Goal: Transaction & Acquisition: Purchase product/service

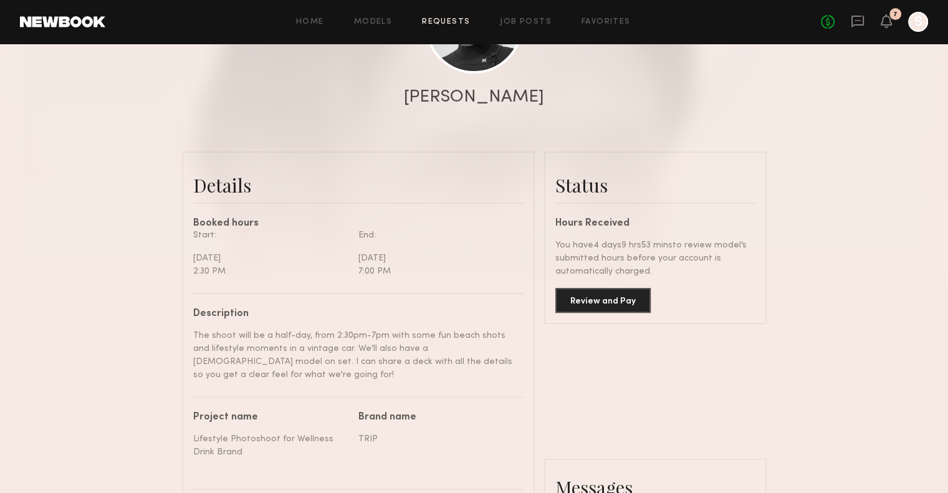
scroll to position [207, 0]
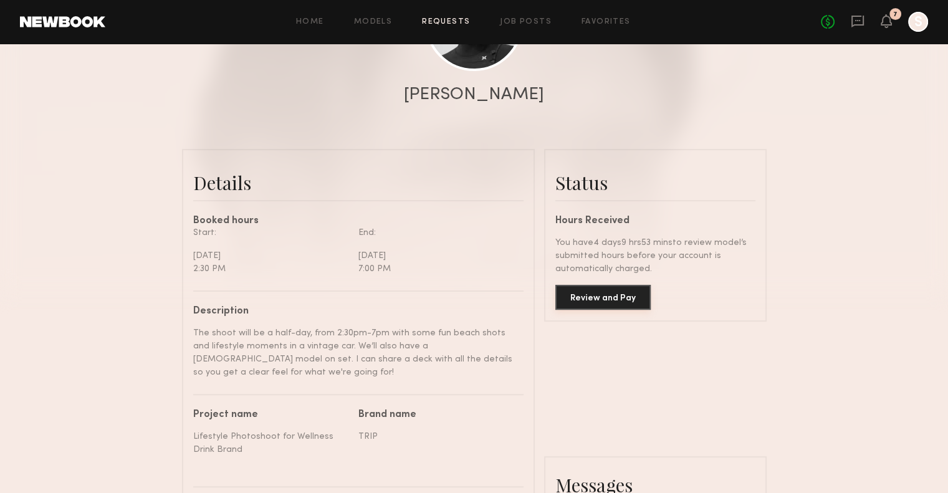
click at [595, 302] on button "Review and Pay" at bounding box center [602, 297] width 95 height 25
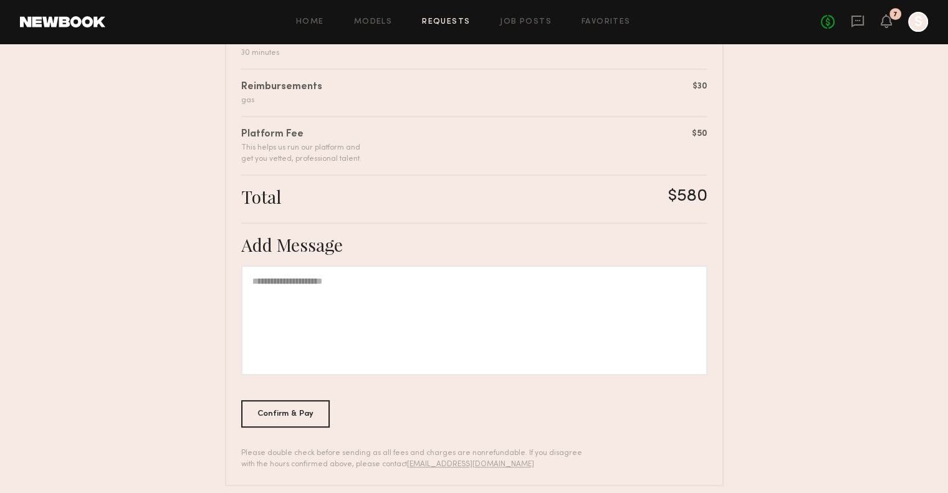
scroll to position [396, 0]
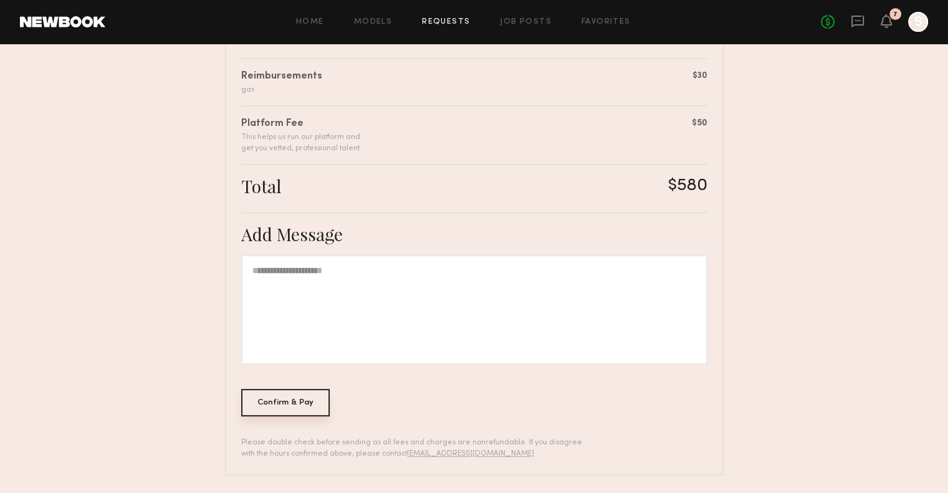
click at [304, 406] on div "Confirm & Pay" at bounding box center [285, 402] width 89 height 27
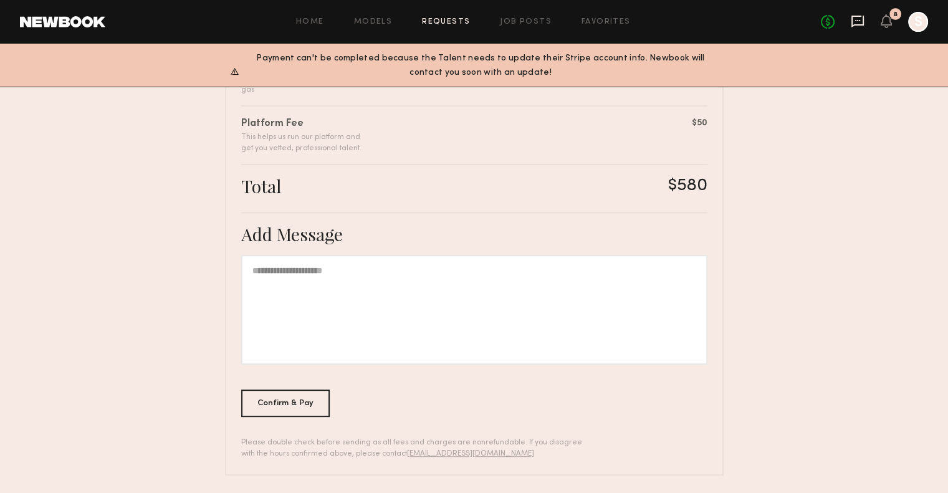
click at [863, 17] on icon at bounding box center [857, 22] width 12 height 12
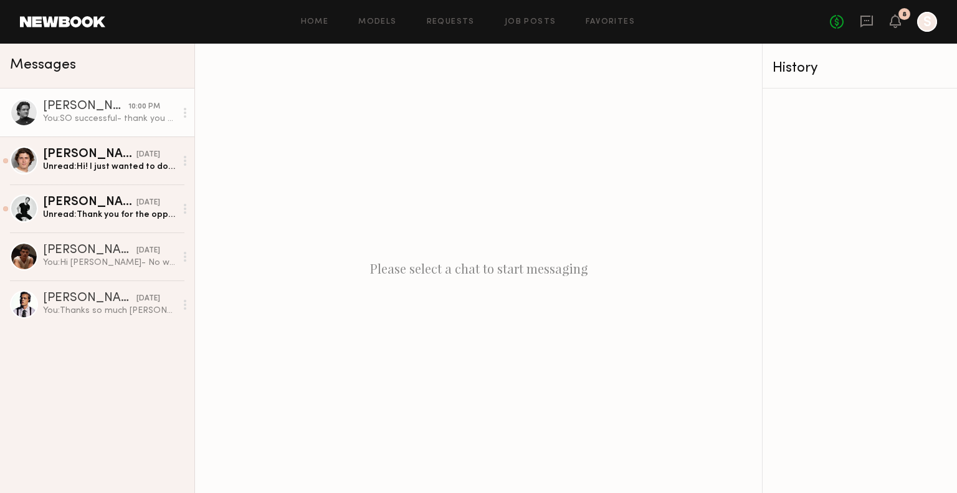
click at [121, 128] on link "Sage G. 10:00 PM You: SO successful- thank you for everything, know this was sh…" at bounding box center [97, 112] width 194 height 48
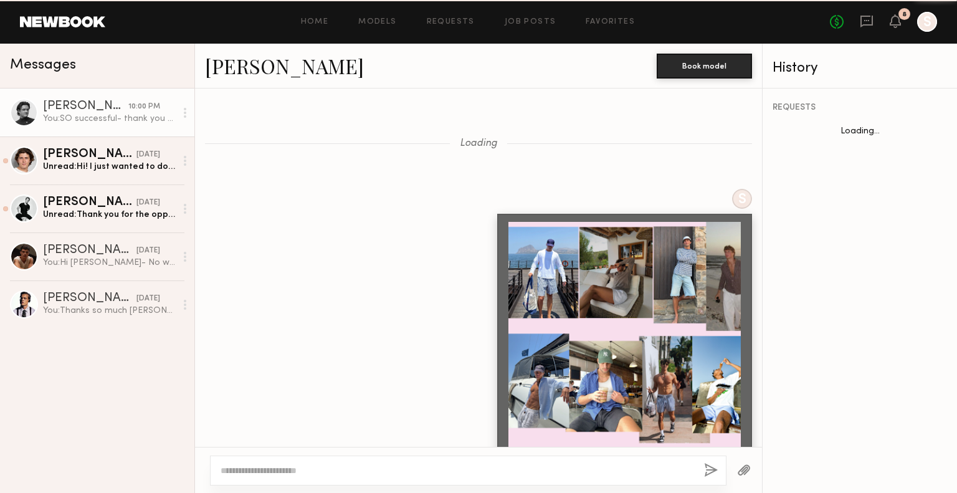
scroll to position [949, 0]
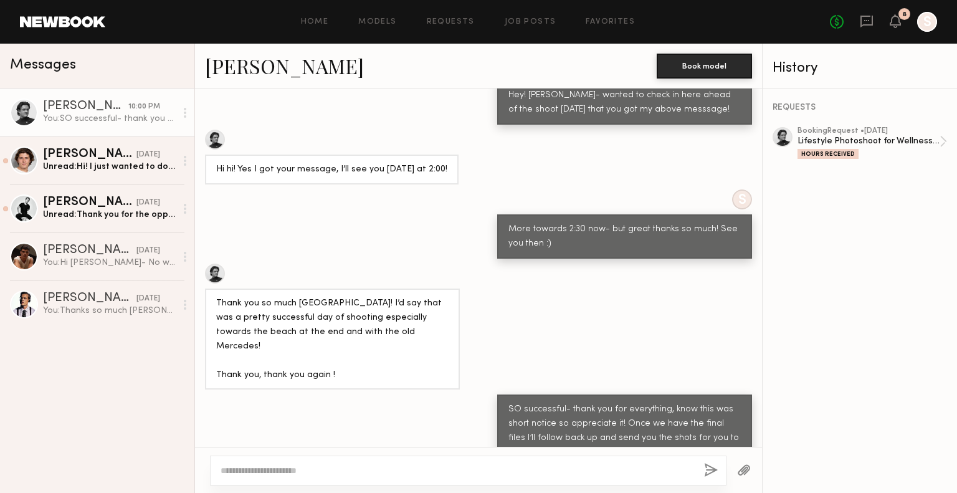
click at [562, 473] on textarea at bounding box center [458, 470] width 474 height 12
click at [748, 471] on button "button" at bounding box center [745, 471] width 14 height 16
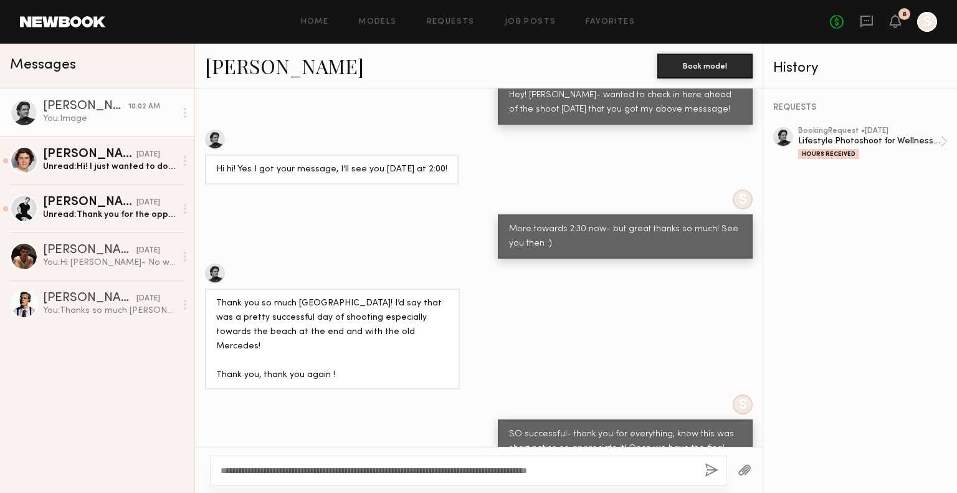
scroll to position [1421, 0]
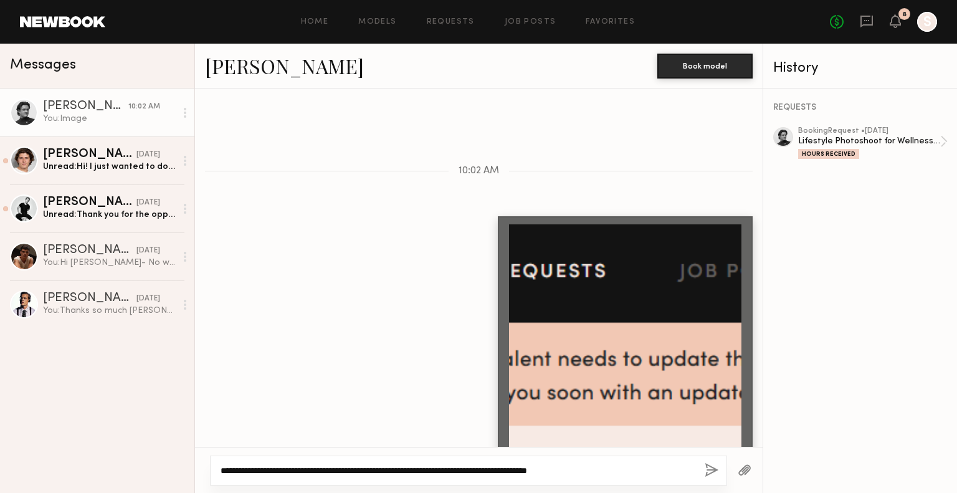
click at [677, 471] on textarea "**********" at bounding box center [458, 470] width 474 height 12
type textarea "**********"
click at [712, 471] on button "button" at bounding box center [712, 471] width 14 height 16
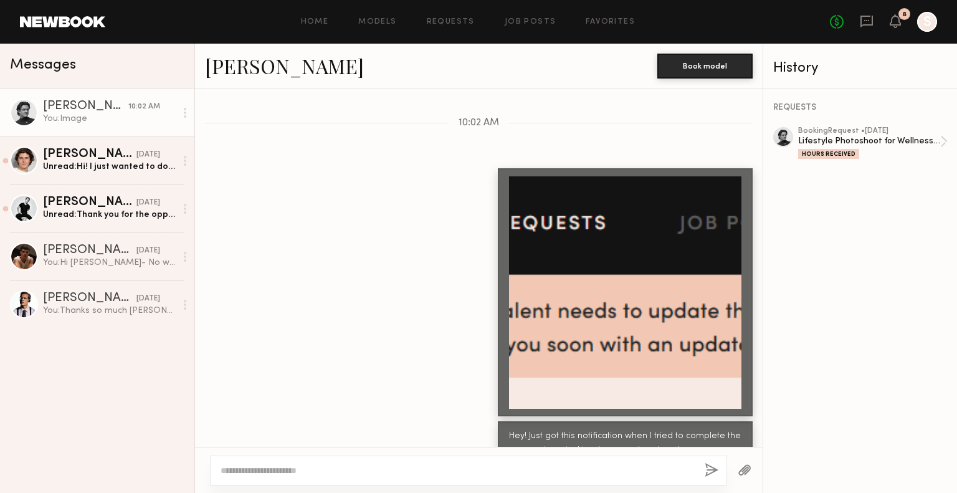
click at [885, 23] on div "No fees up to $5,000 8 S" at bounding box center [883, 22] width 107 height 20
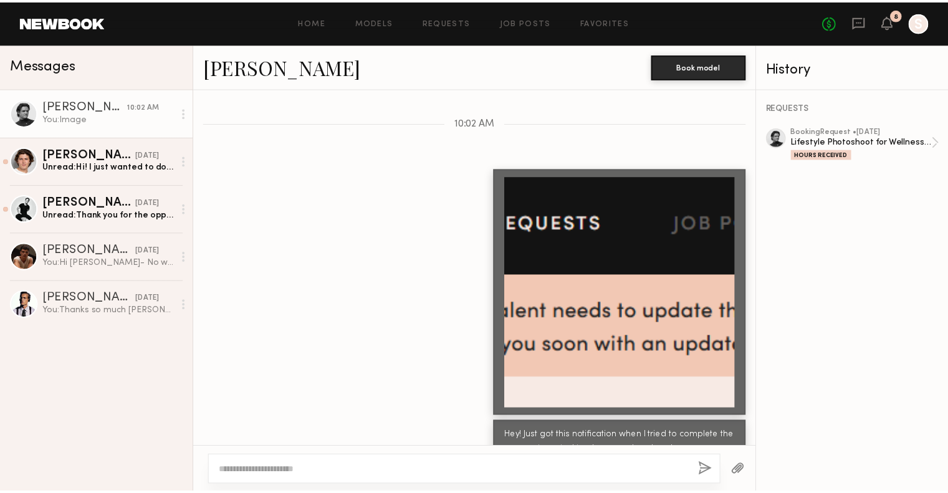
scroll to position [1503, 0]
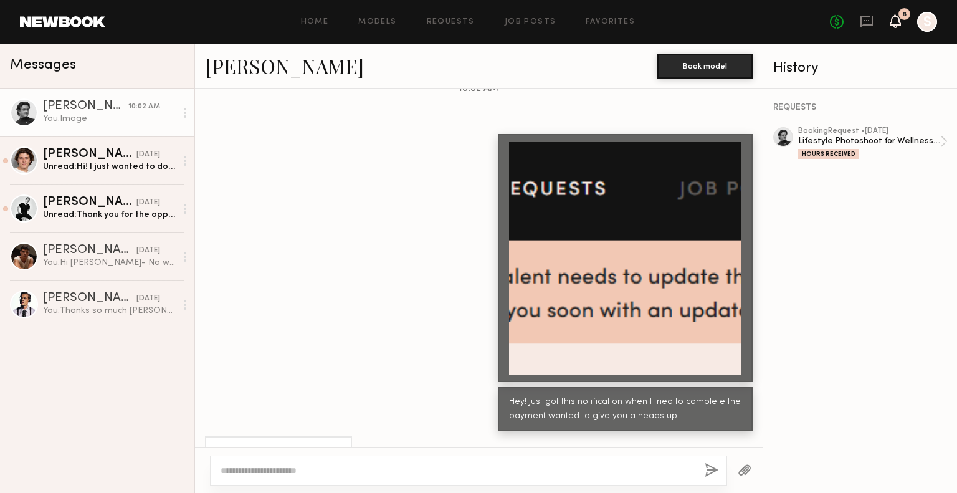
click at [897, 24] on icon at bounding box center [896, 20] width 10 height 9
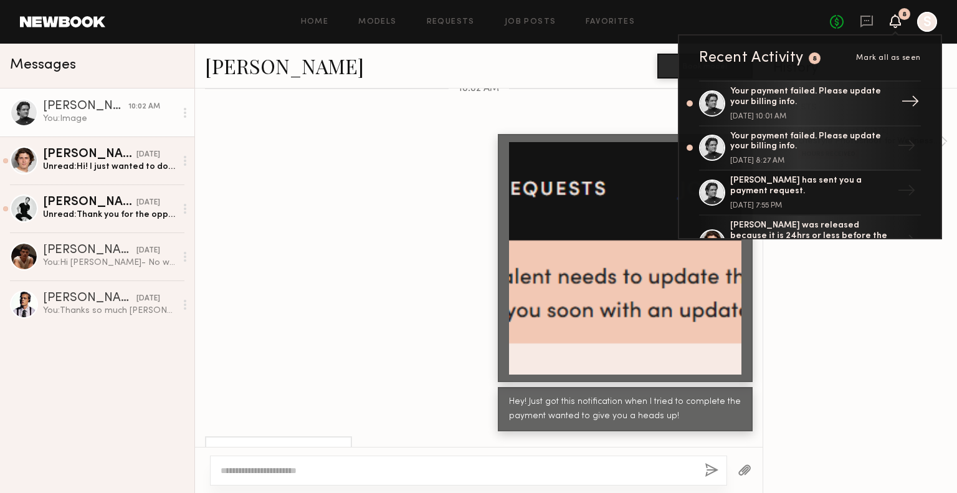
click at [850, 103] on div "Your payment failed. Please update your billing info." at bounding box center [811, 97] width 162 height 21
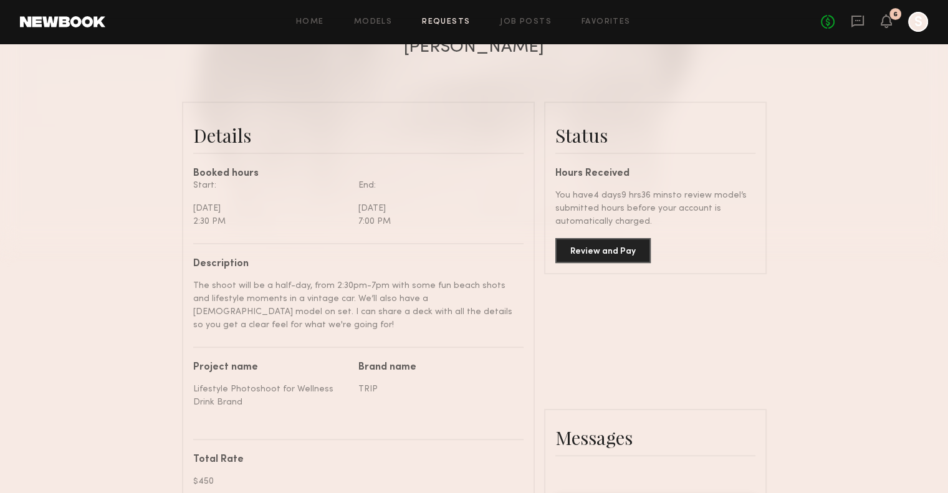
scroll to position [256, 0]
click at [917, 22] on div at bounding box center [918, 22] width 20 height 20
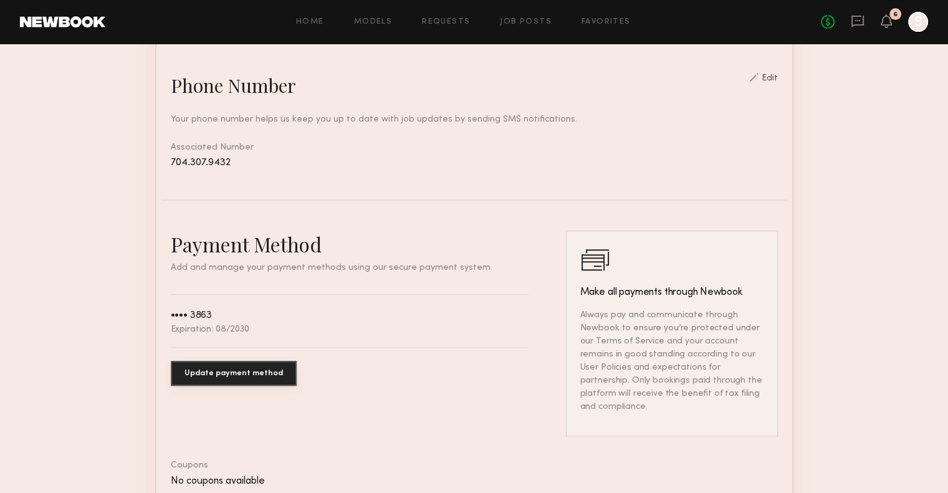
scroll to position [524, 0]
click at [241, 401] on div "Payment Method Add and manage your payment methods using our secure payment sys…" at bounding box center [350, 333] width 358 height 206
click at [242, 385] on button "Update payment method" at bounding box center [234, 372] width 126 height 25
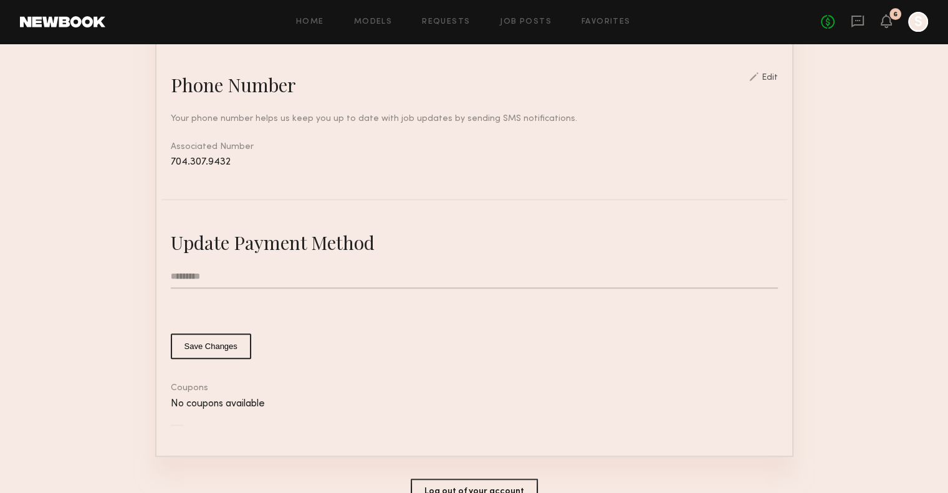
click at [203, 289] on input "text" at bounding box center [474, 277] width 607 height 24
type input "**********"
type input "*"
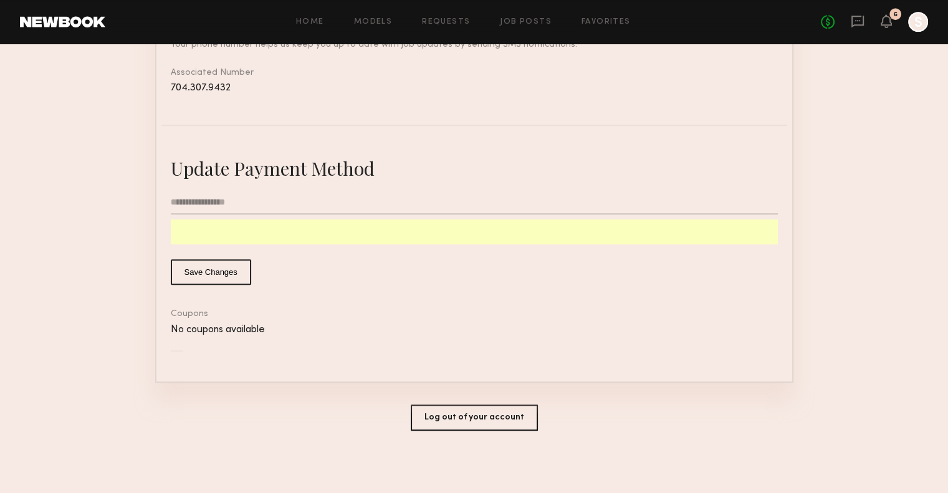
scroll to position [611, 0]
click at [219, 276] on button "Save Changes" at bounding box center [211, 272] width 80 height 26
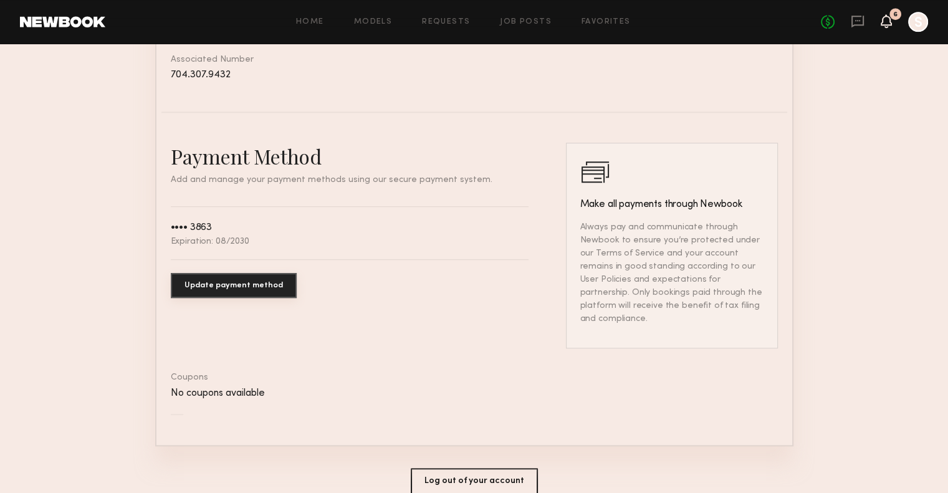
click at [891, 21] on icon at bounding box center [886, 21] width 11 height 14
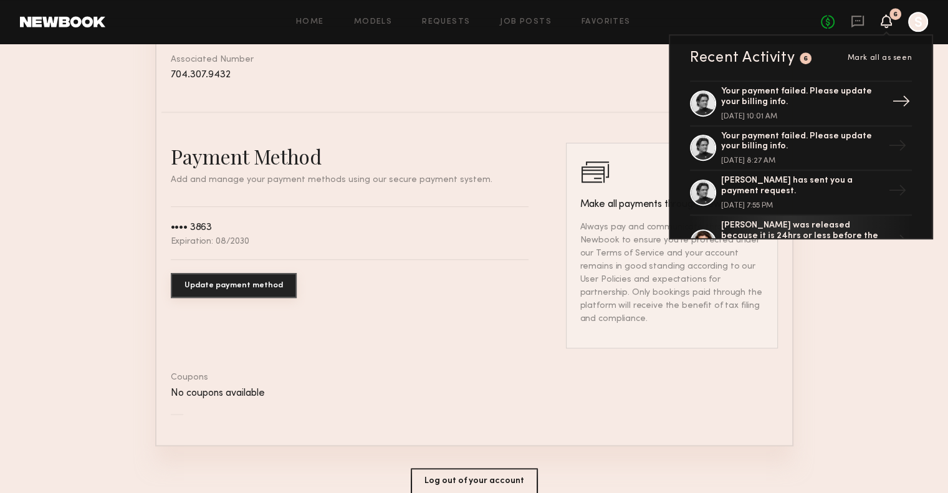
click at [766, 114] on div "August 29, 2025 @ 10:01 AM" at bounding box center [802, 116] width 162 height 7
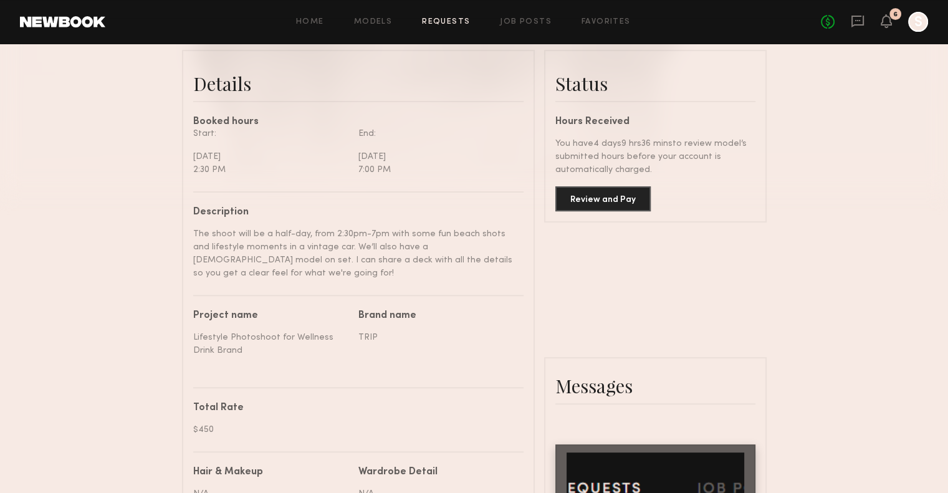
scroll to position [319, 0]
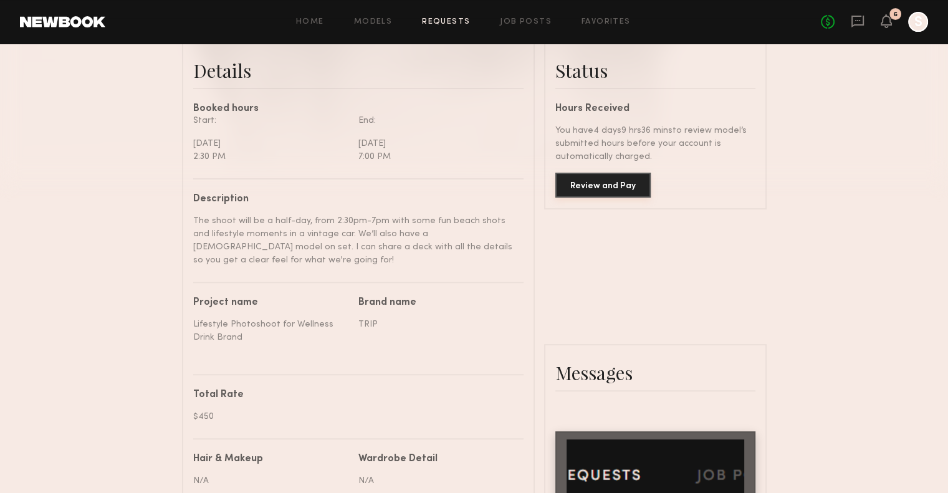
click at [606, 191] on button "Review and Pay" at bounding box center [602, 185] width 95 height 25
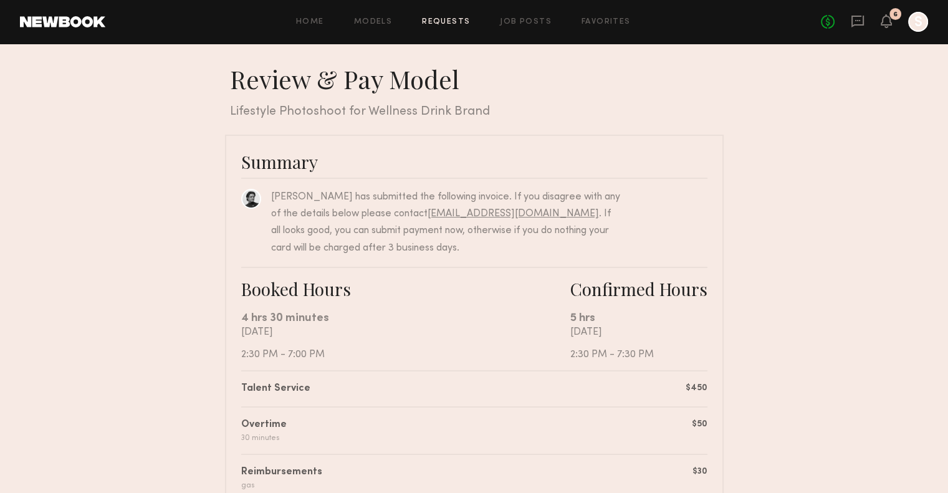
scroll to position [396, 0]
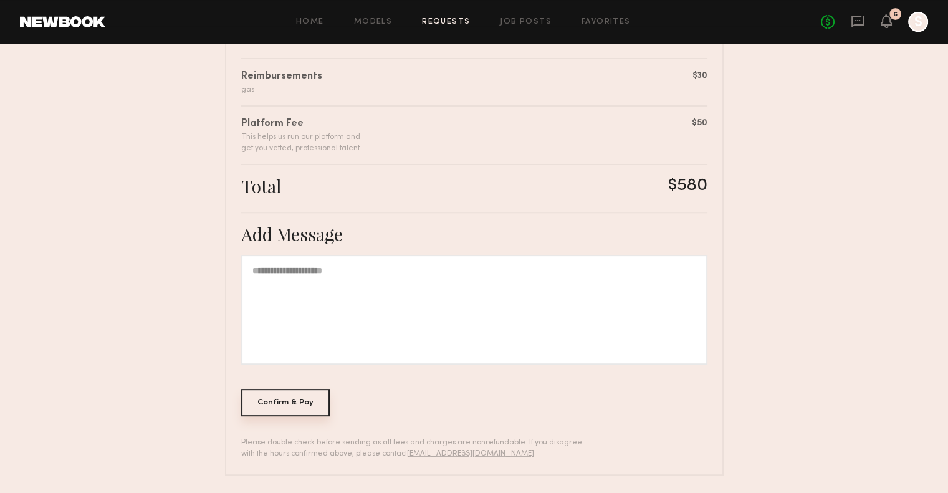
click at [284, 401] on div "Confirm & Pay" at bounding box center [285, 402] width 89 height 27
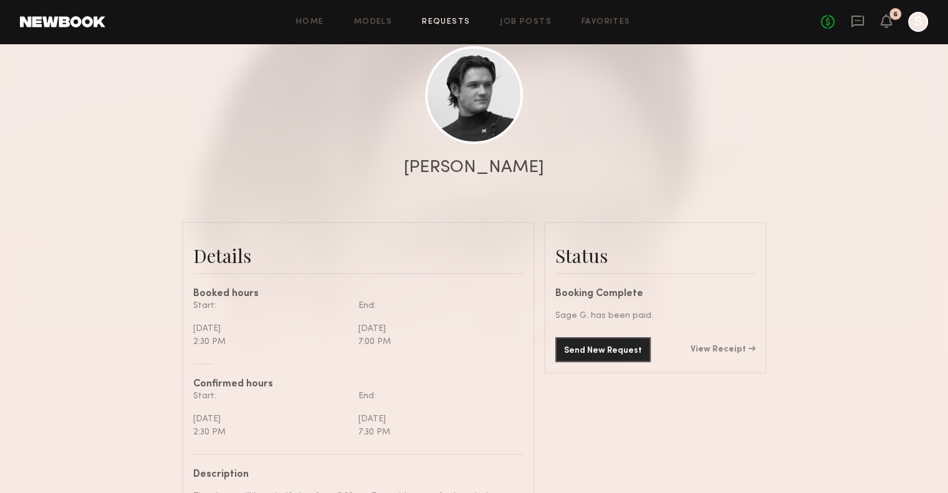
scroll to position [135, 0]
click at [854, 24] on icon at bounding box center [857, 22] width 12 height 12
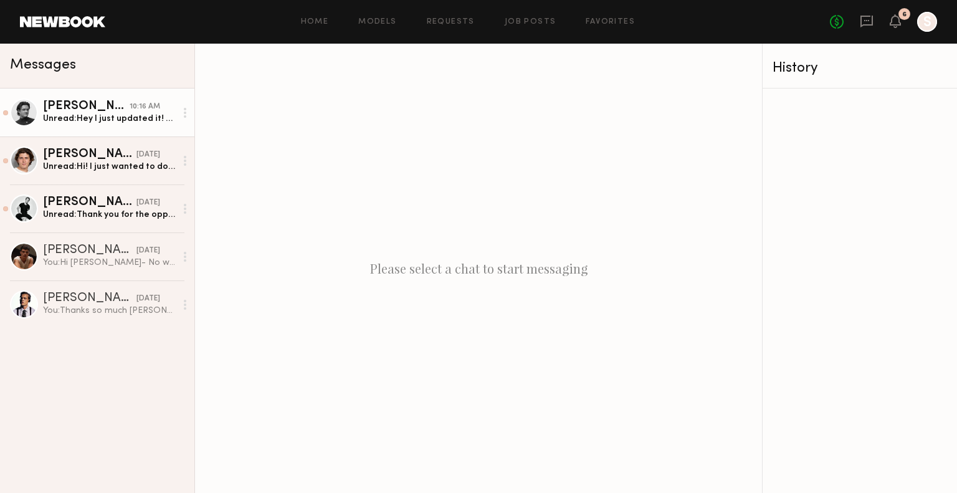
click at [120, 124] on div "Unread: Hey I just updated it! Try now!" at bounding box center [109, 119] width 133 height 12
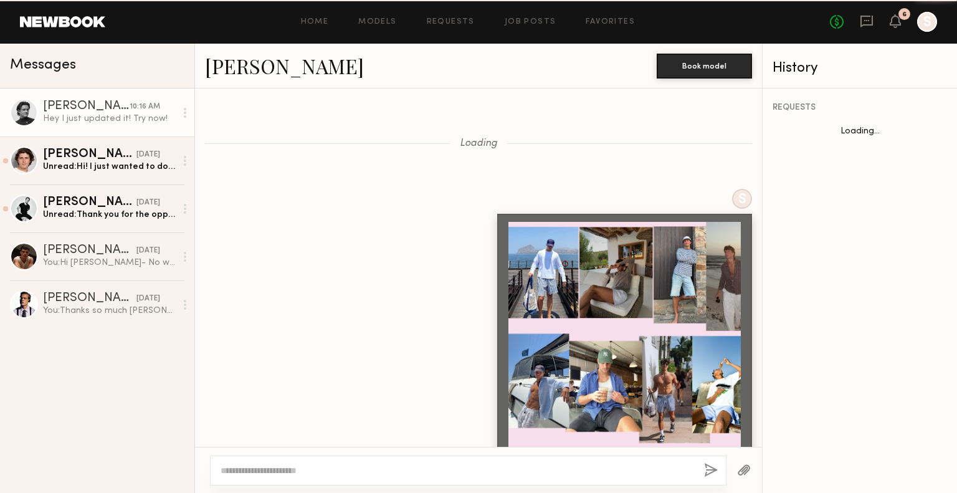
scroll to position [1407, 0]
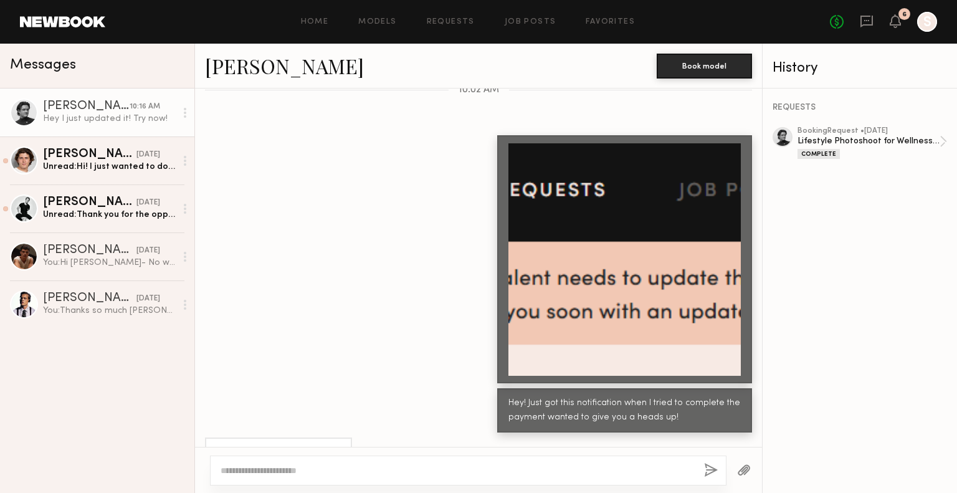
click at [439, 467] on textarea at bounding box center [458, 470] width 474 height 12
click at [439, 462] on div at bounding box center [468, 471] width 517 height 30
click at [434, 463] on div at bounding box center [468, 471] width 517 height 30
click at [412, 471] on textarea at bounding box center [458, 470] width 474 height 12
type textarea "**********"
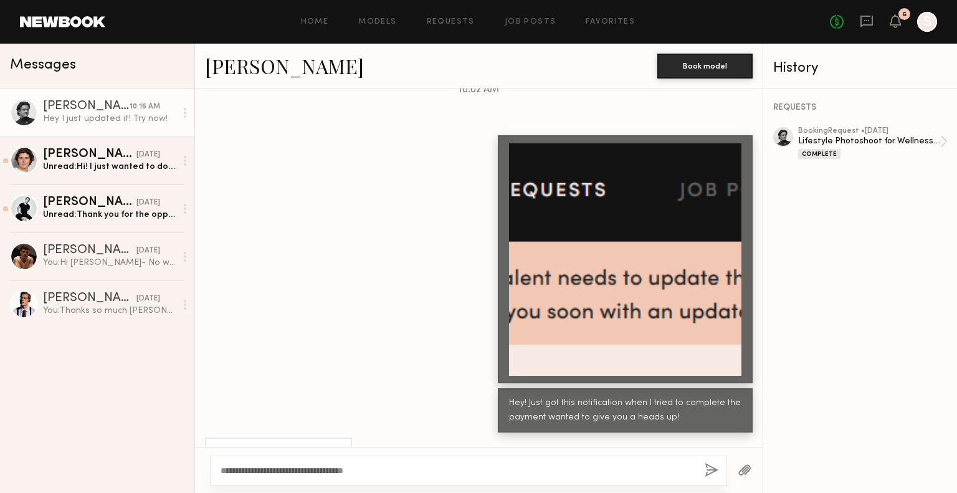
click at [706, 471] on button "button" at bounding box center [712, 471] width 14 height 16
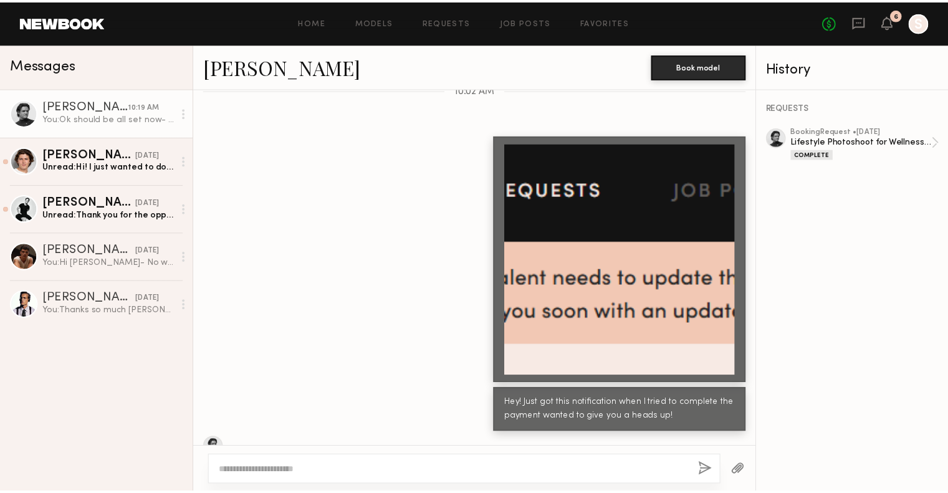
scroll to position [1563, 0]
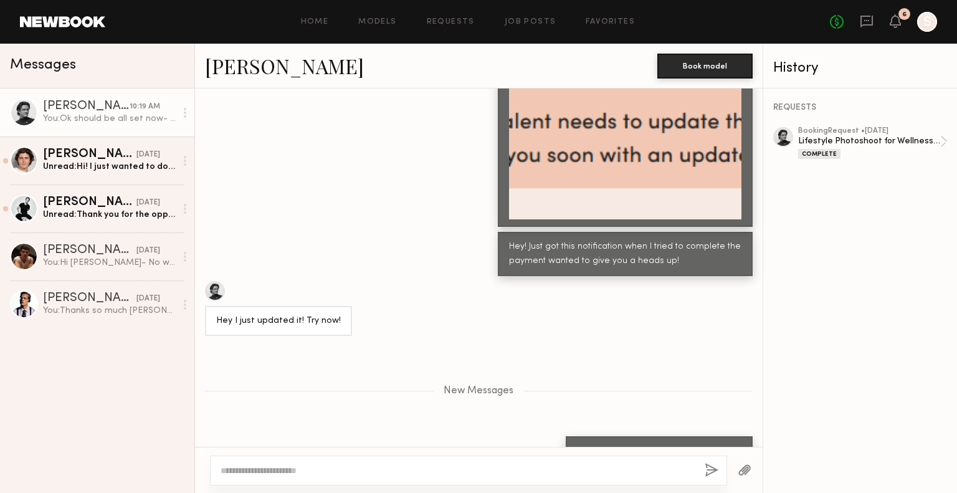
click at [896, 31] on div "No fees up to $5,000 6 S" at bounding box center [883, 22] width 107 height 20
click at [842, 24] on link "No fees up to $5,000" at bounding box center [837, 22] width 14 height 14
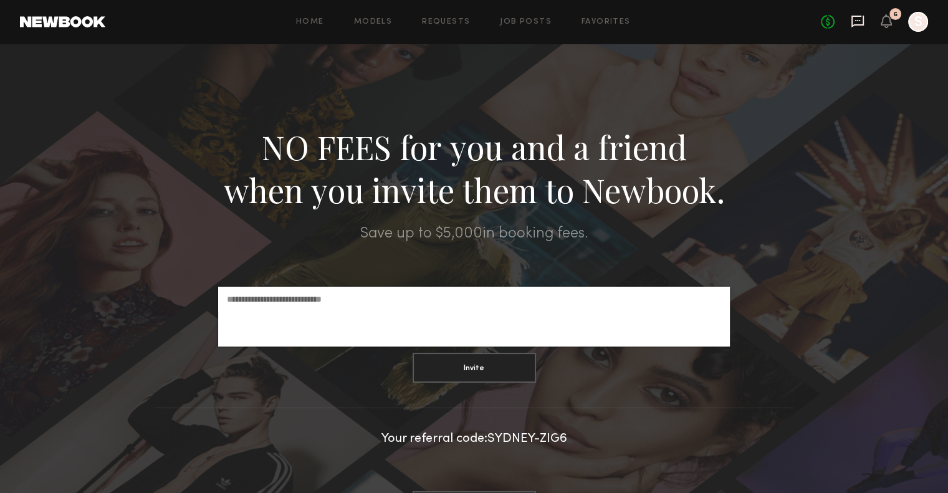
click at [861, 24] on icon at bounding box center [857, 22] width 12 height 12
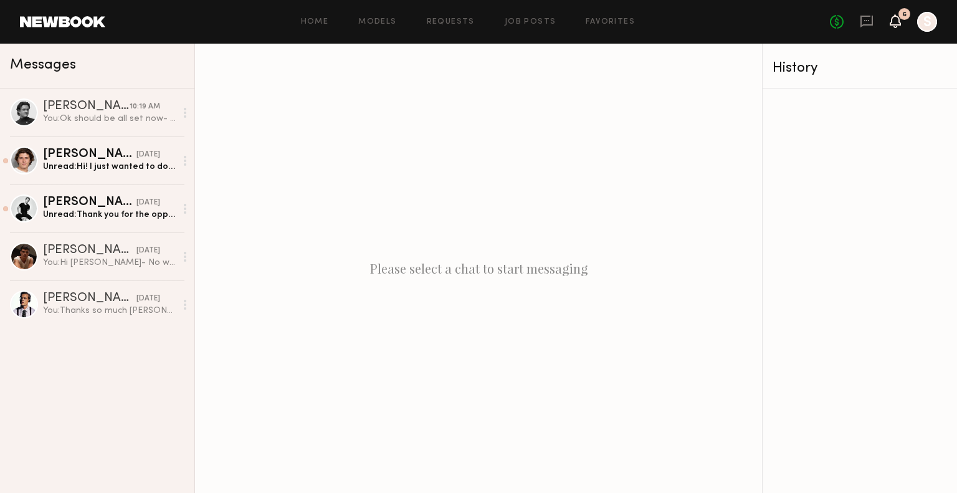
click at [895, 20] on icon at bounding box center [896, 20] width 10 height 9
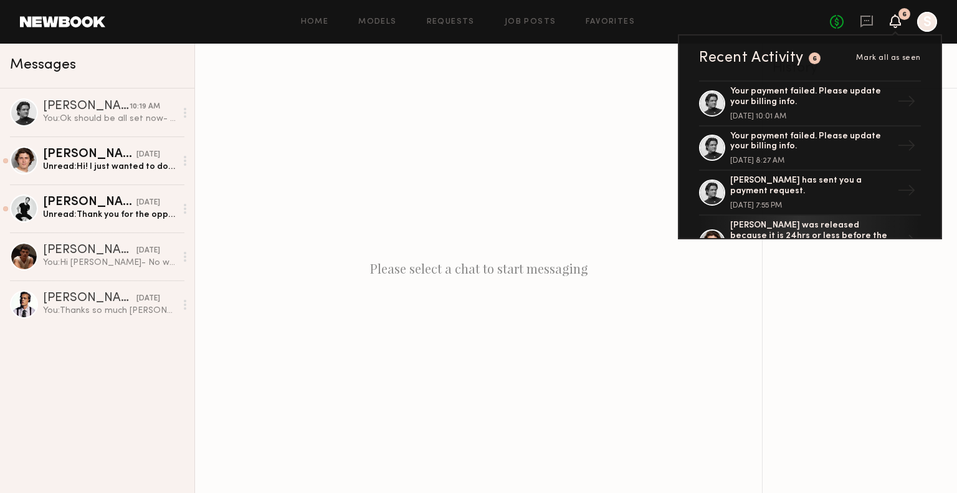
click at [932, 37] on div "Recent Activity 6 Mark all as seen Your payment failed. Please update your bill…" at bounding box center [810, 136] width 264 height 205
click at [921, 24] on div at bounding box center [927, 22] width 20 height 20
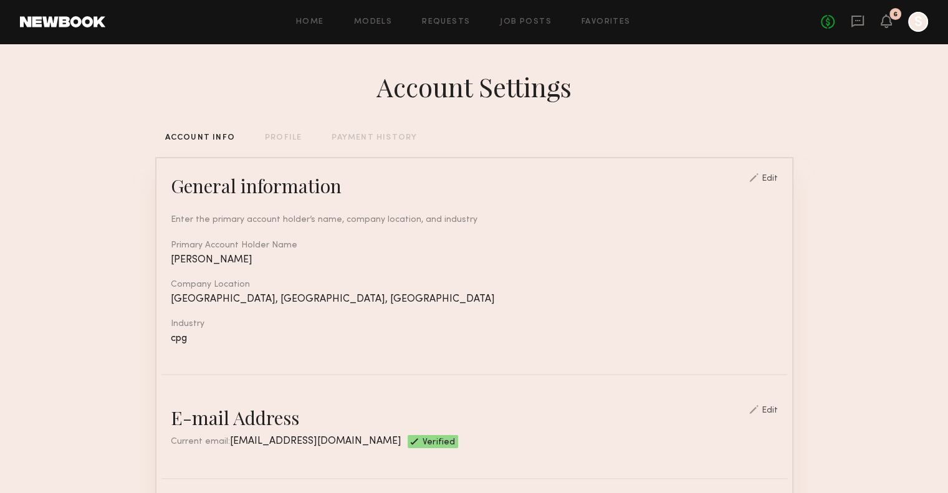
click at [360, 136] on div "PAYMENT HISTORY" at bounding box center [374, 138] width 85 height 8
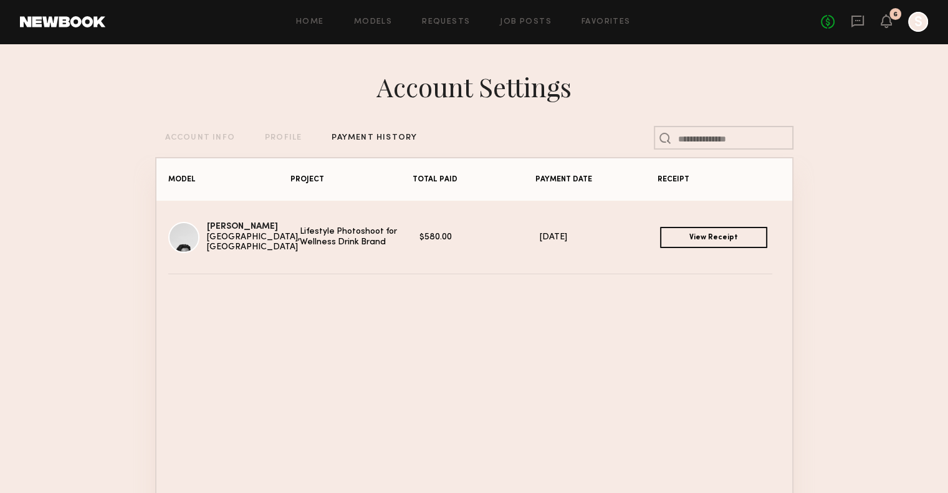
click at [711, 246] on link "View Receipt" at bounding box center [713, 237] width 107 height 21
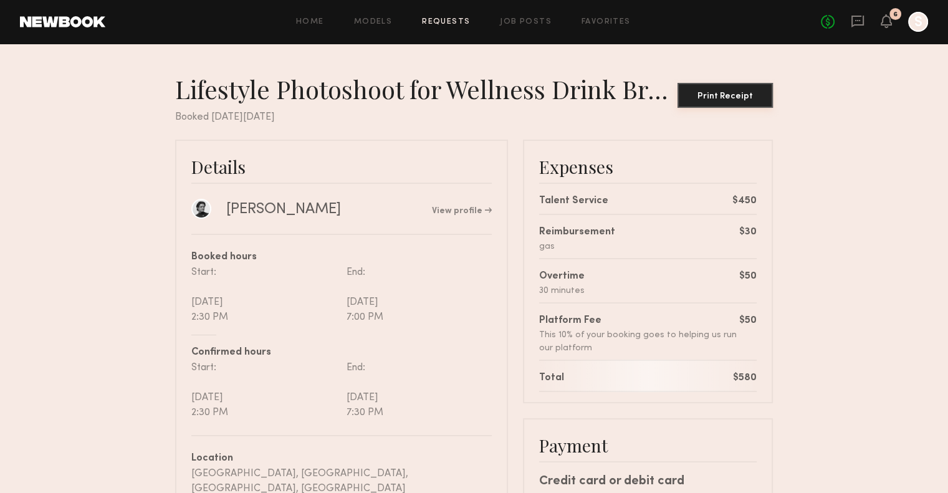
click at [734, 97] on div "Print Receipt" at bounding box center [724, 96] width 85 height 9
